Goal: Information Seeking & Learning: Learn about a topic

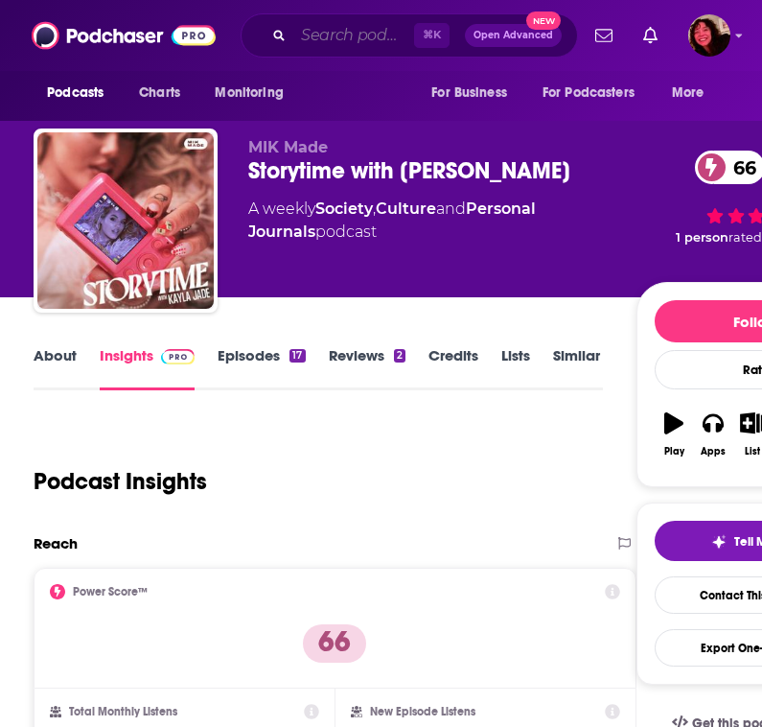
click at [314, 42] on input "Search podcasts, credits, & more..." at bounding box center [353, 35] width 121 height 31
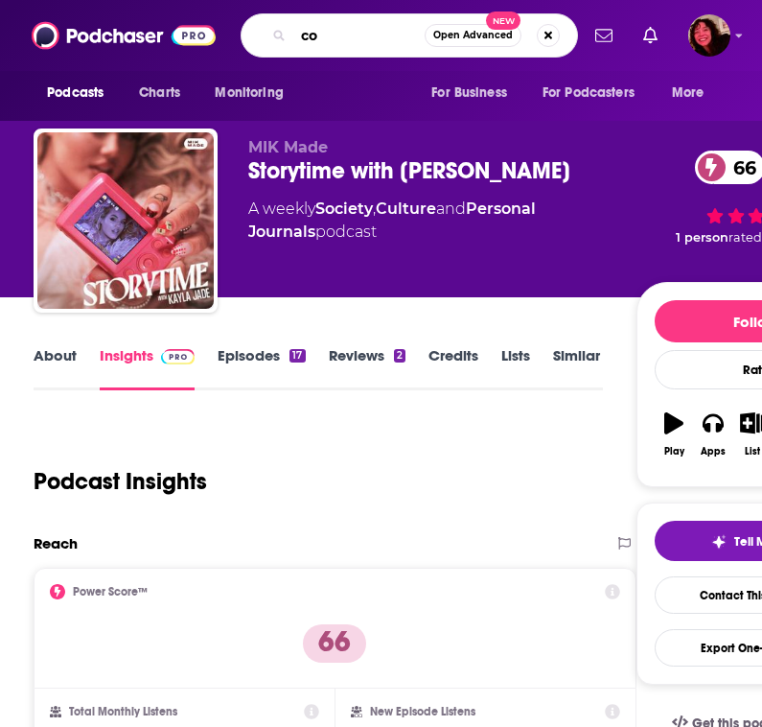
type input "c"
type input "sonoro"
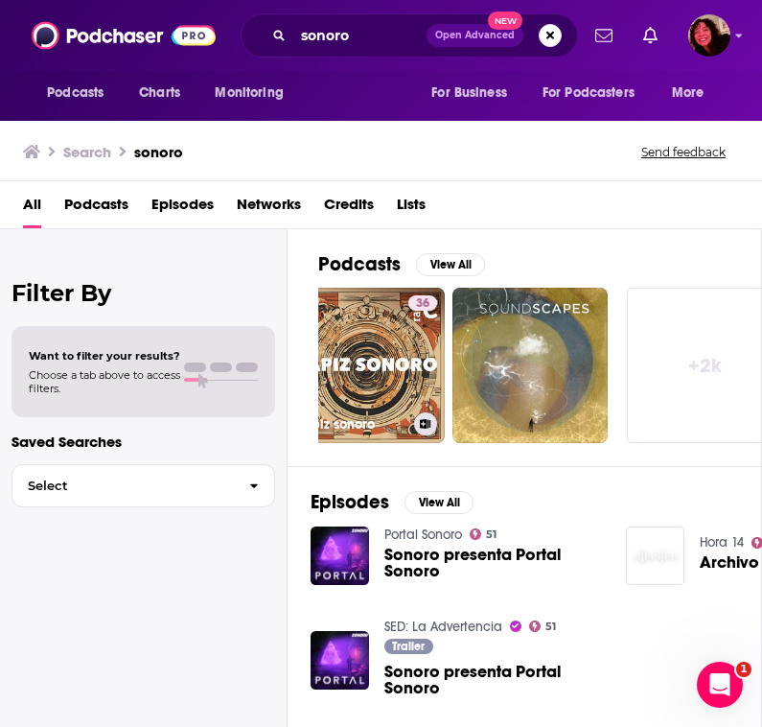
scroll to position [0, 1045]
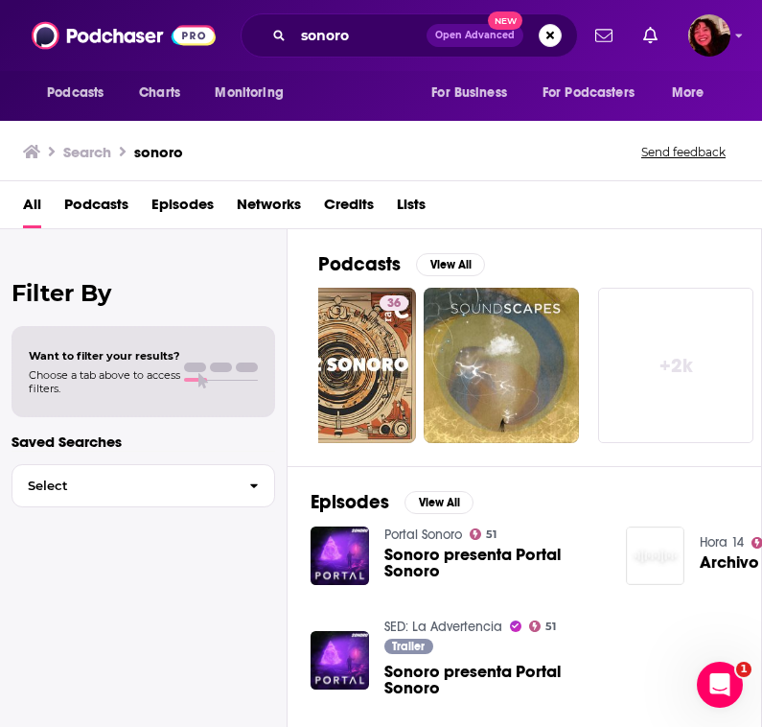
click at [273, 200] on span "Networks" at bounding box center [269, 208] width 64 height 39
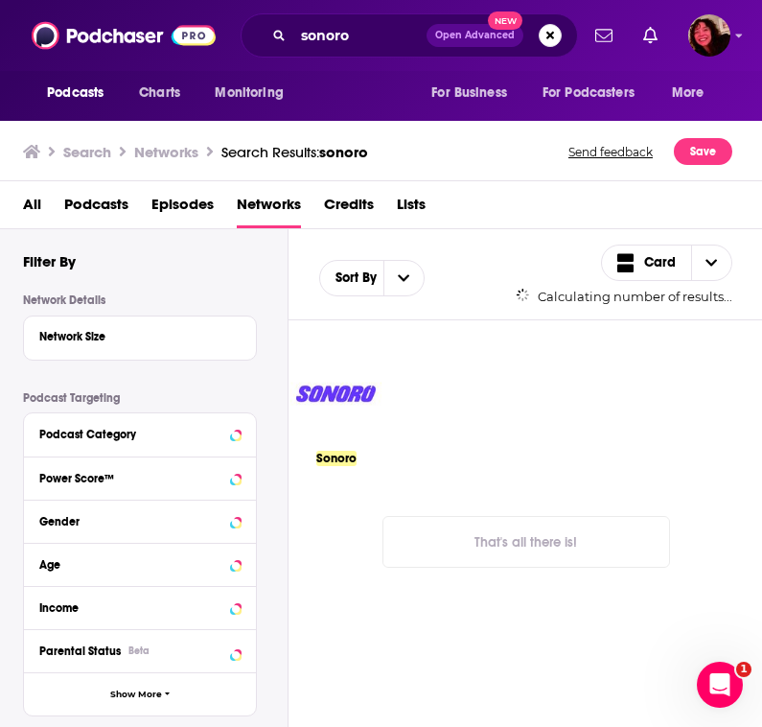
click at [354, 407] on img at bounding box center [336, 393] width 95 height 95
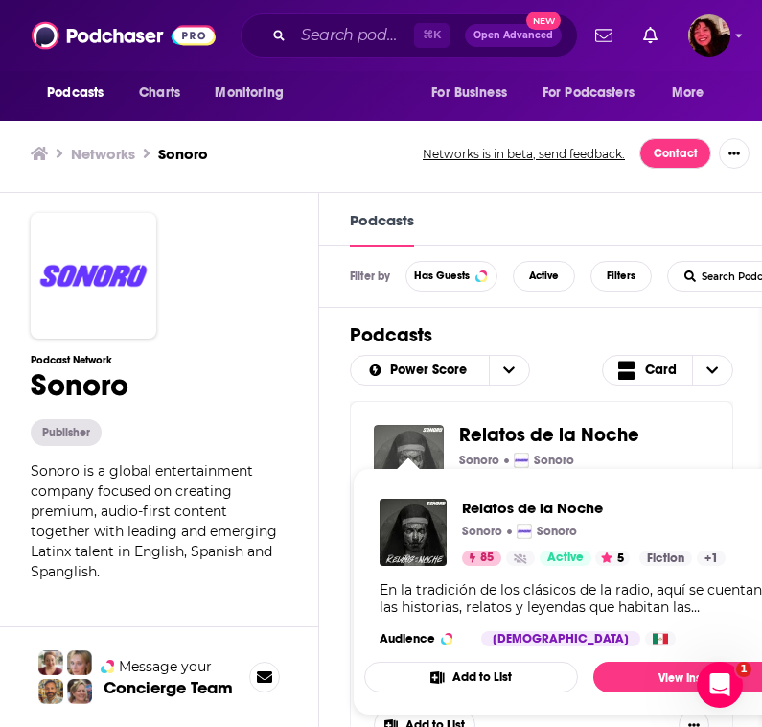
click at [399, 453] on img "Relatos de la Noche" at bounding box center [409, 460] width 70 height 70
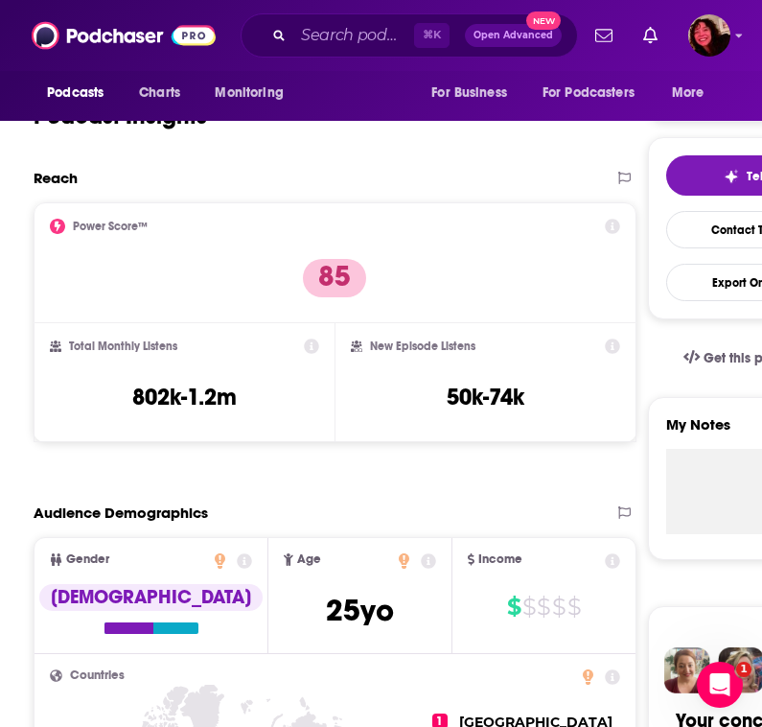
scroll to position [366, 0]
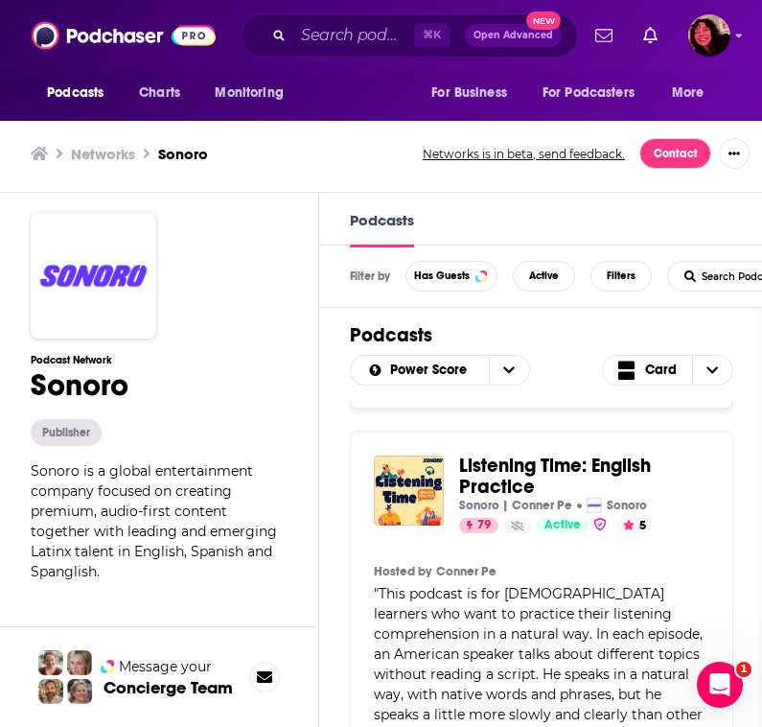
scroll to position [364, 0]
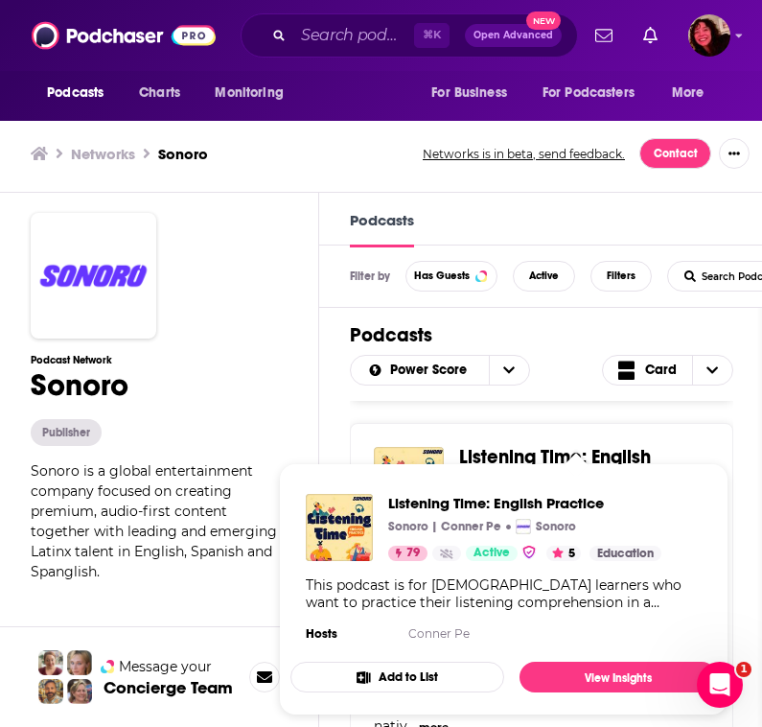
click at [491, 455] on span "Listening Time: English Practice Sonoro | [PERSON_NAME] Sonoro 79 Active 5 Cate…" at bounding box center [504, 589] width 450 height 275
click at [538, 500] on span "Listening Time: English Practice" at bounding box center [524, 503] width 273 height 18
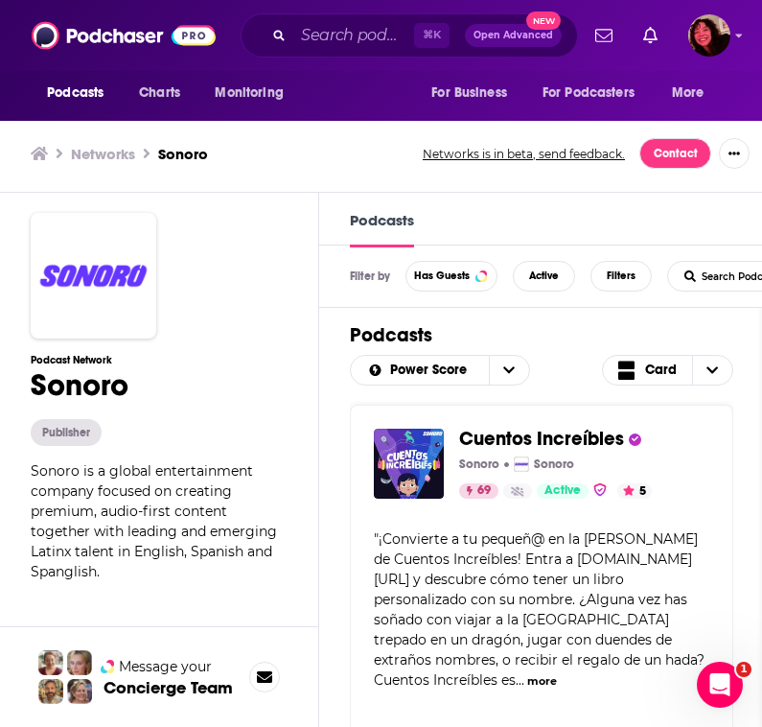
scroll to position [1280, 0]
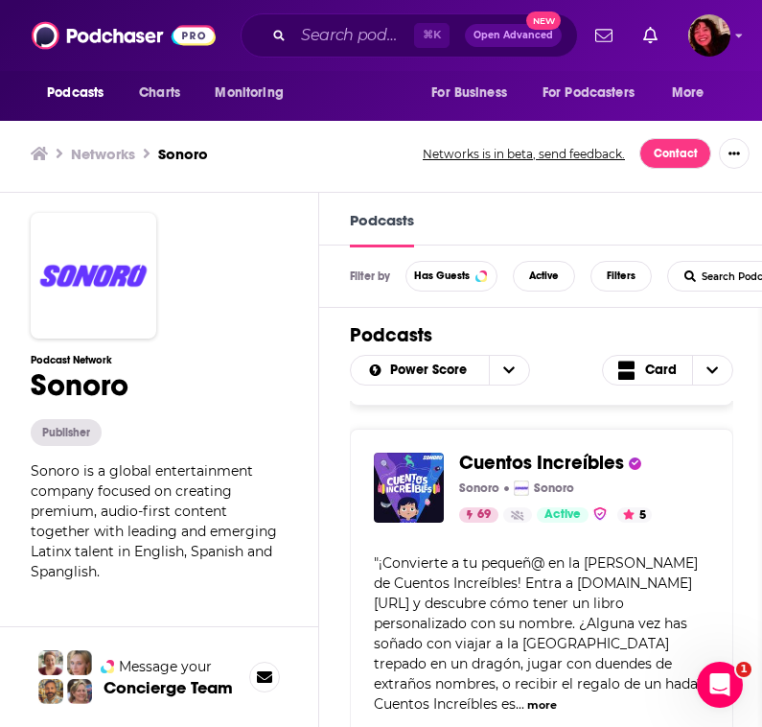
click at [562, 451] on span "Cuentos Increíbles" at bounding box center [541, 463] width 165 height 24
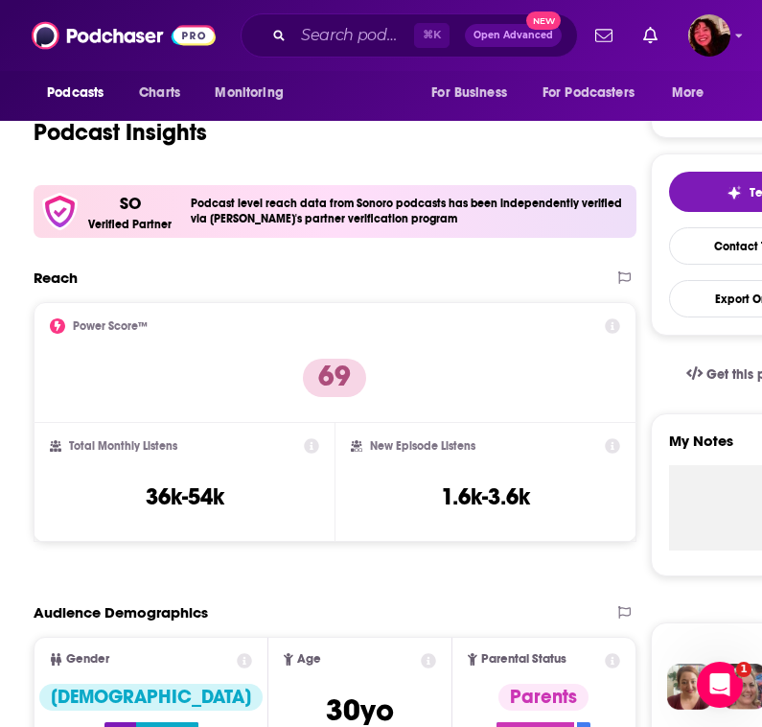
scroll to position [354, 0]
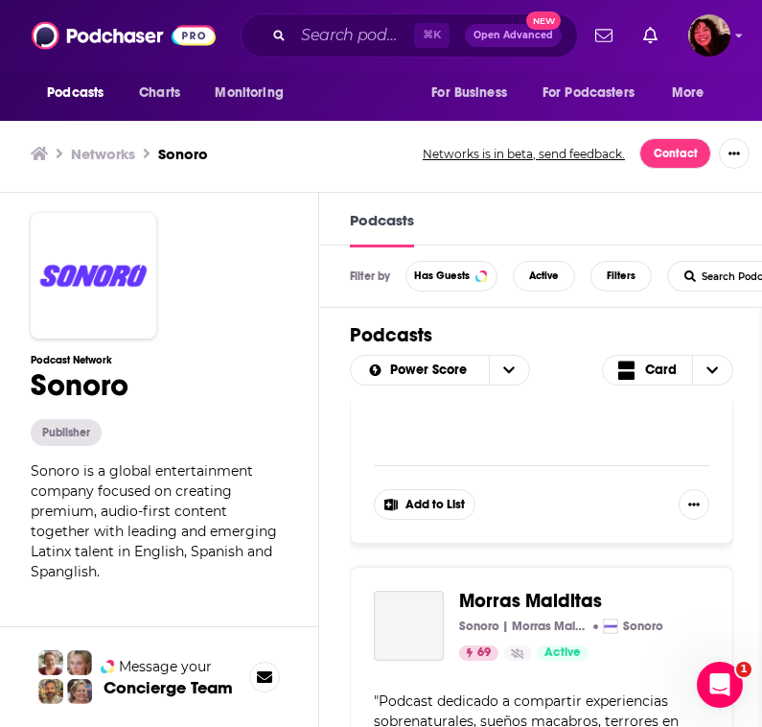
scroll to position [1620, 0]
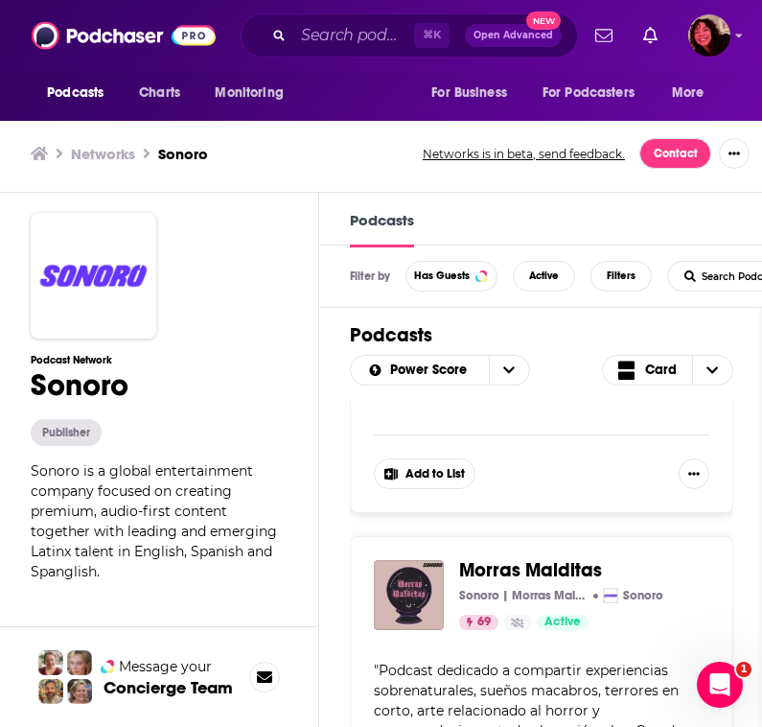
click at [536, 533] on div "Podcasts Charts Monitoring ⌘ K Open Advanced New For Business For Podcasters Mo…" at bounding box center [381, 364] width 762 height 728
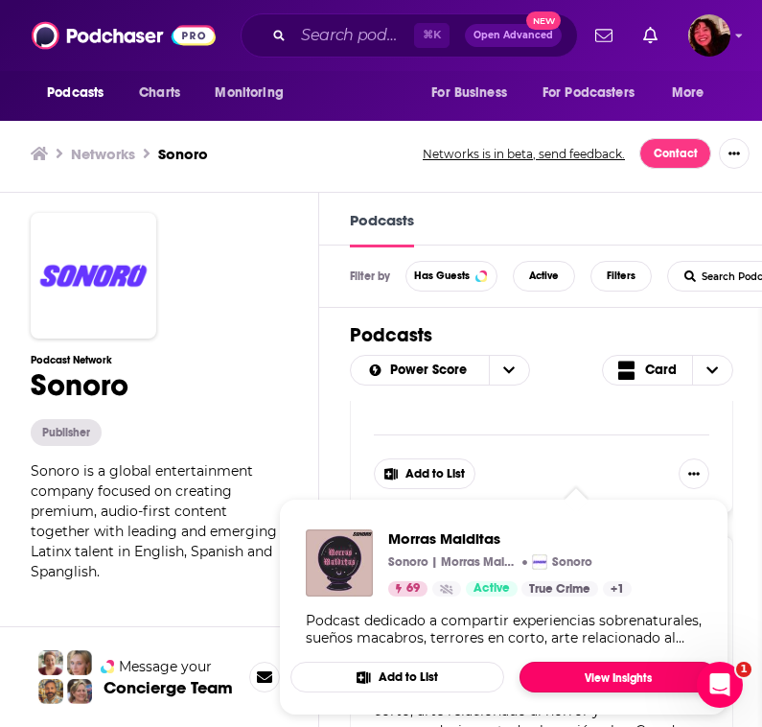
click at [576, 678] on link "View Insights" at bounding box center [619, 677] width 198 height 31
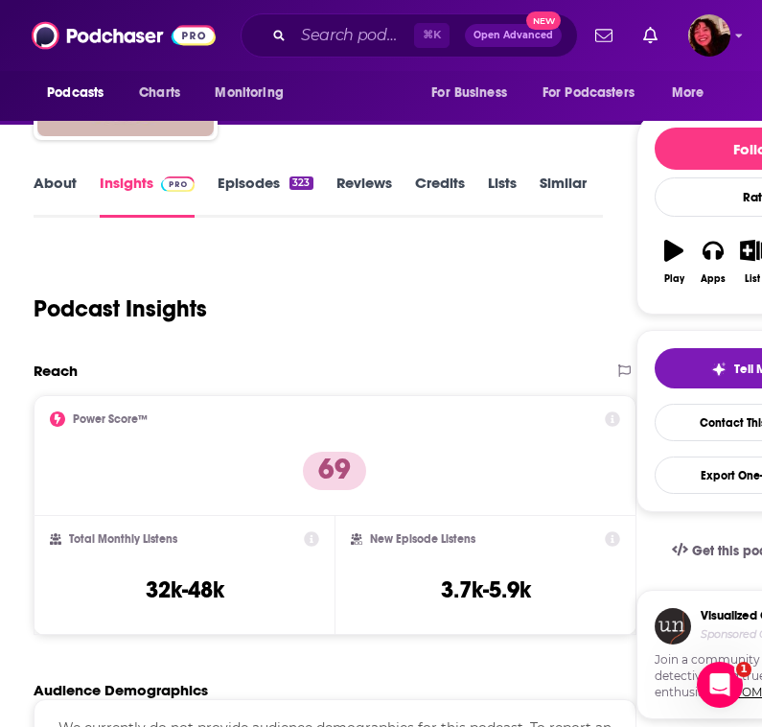
scroll to position [186, 0]
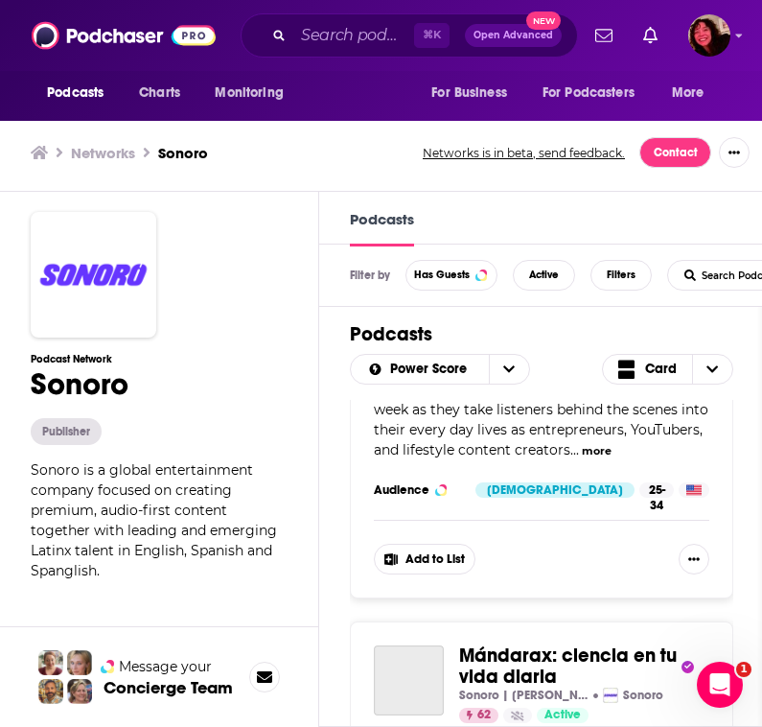
scroll to position [6028, 0]
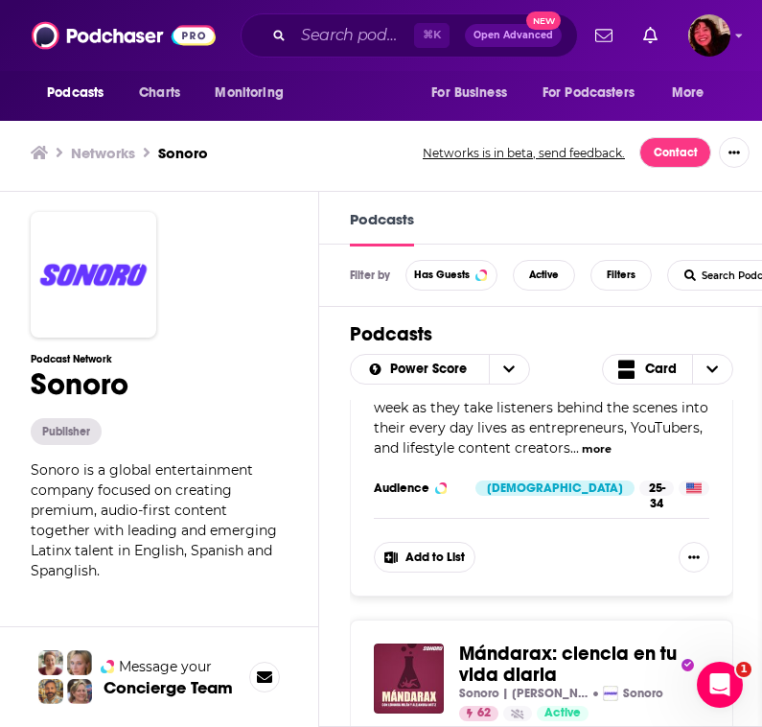
click at [736, 429] on div "Relatos de la Noche Sonoro Sonoro 85 Active 5 Categories Fiction + 1 Add to Lis…" at bounding box center [541, 564] width 445 height 329
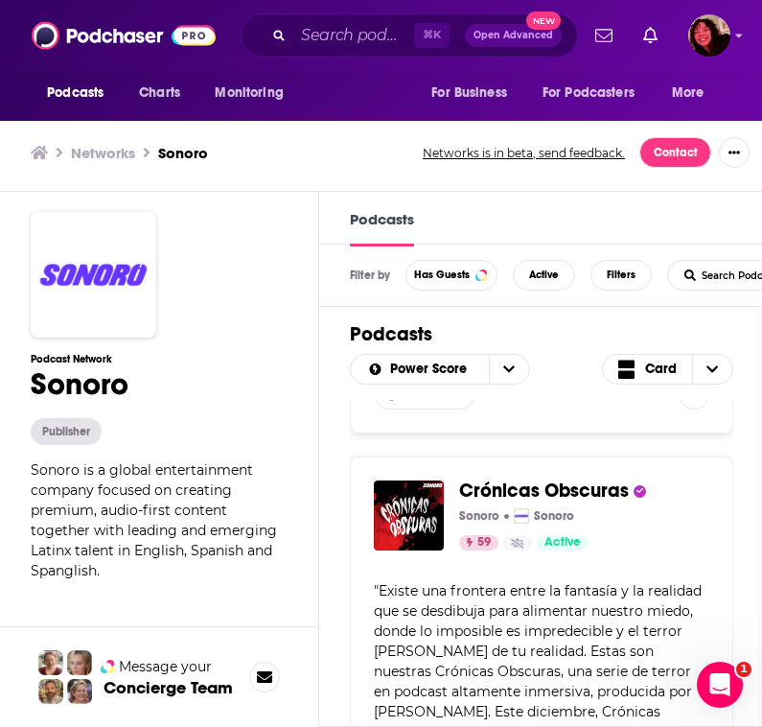
scroll to position [6929, 0]
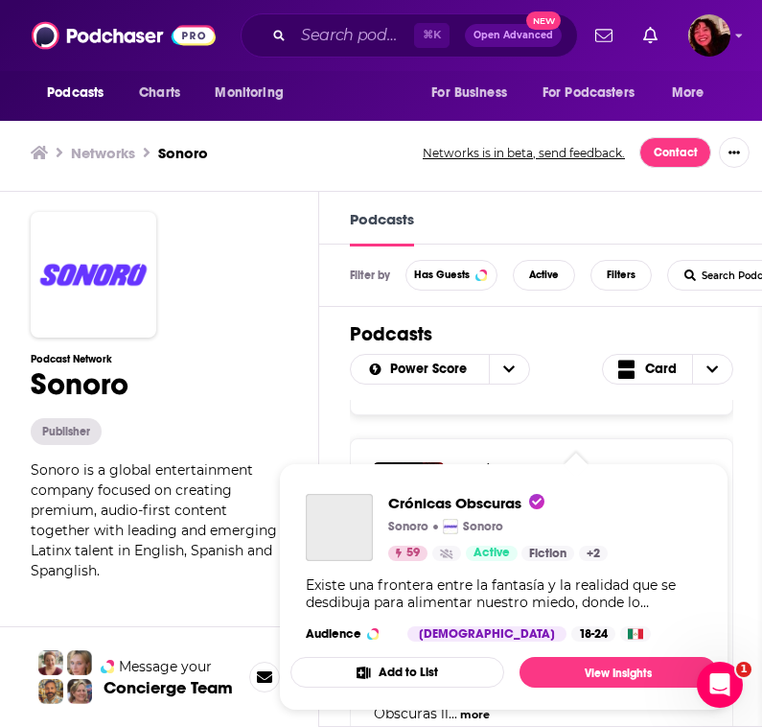
click at [584, 460] on span "Crónicas Obscuras" at bounding box center [544, 472] width 170 height 24
